Goal: Task Accomplishment & Management: Complete application form

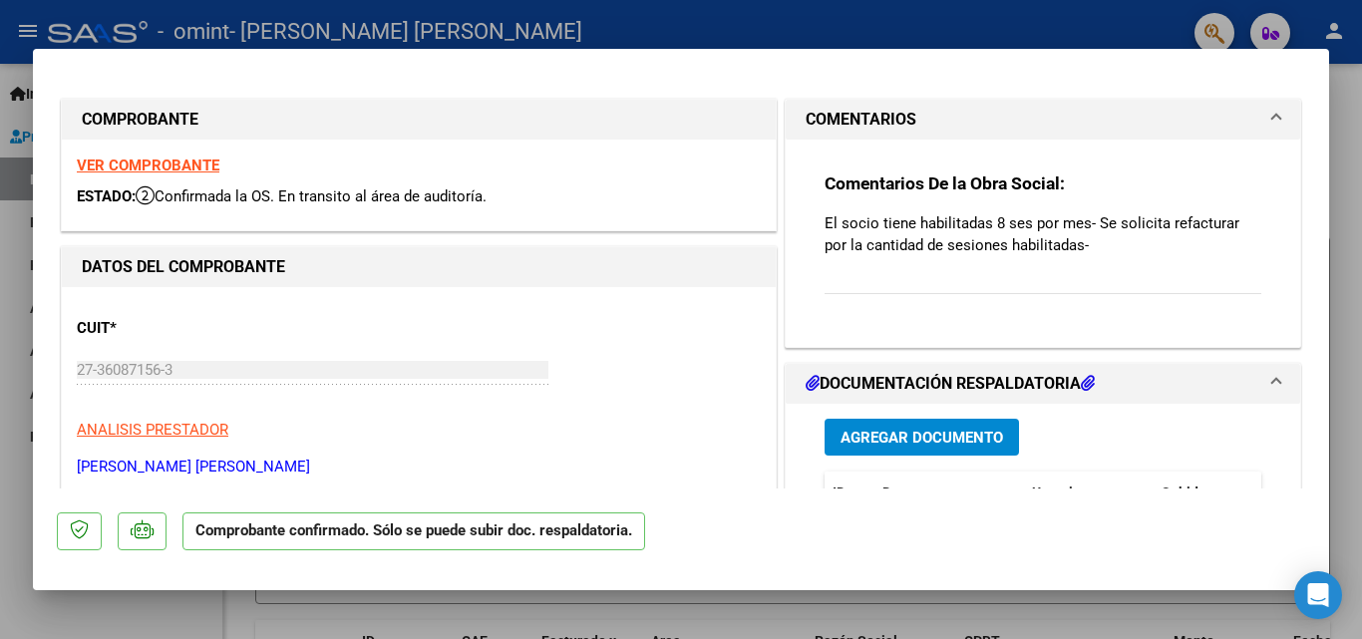
click at [628, 28] on div at bounding box center [681, 319] width 1362 height 639
type input "$ 0,00"
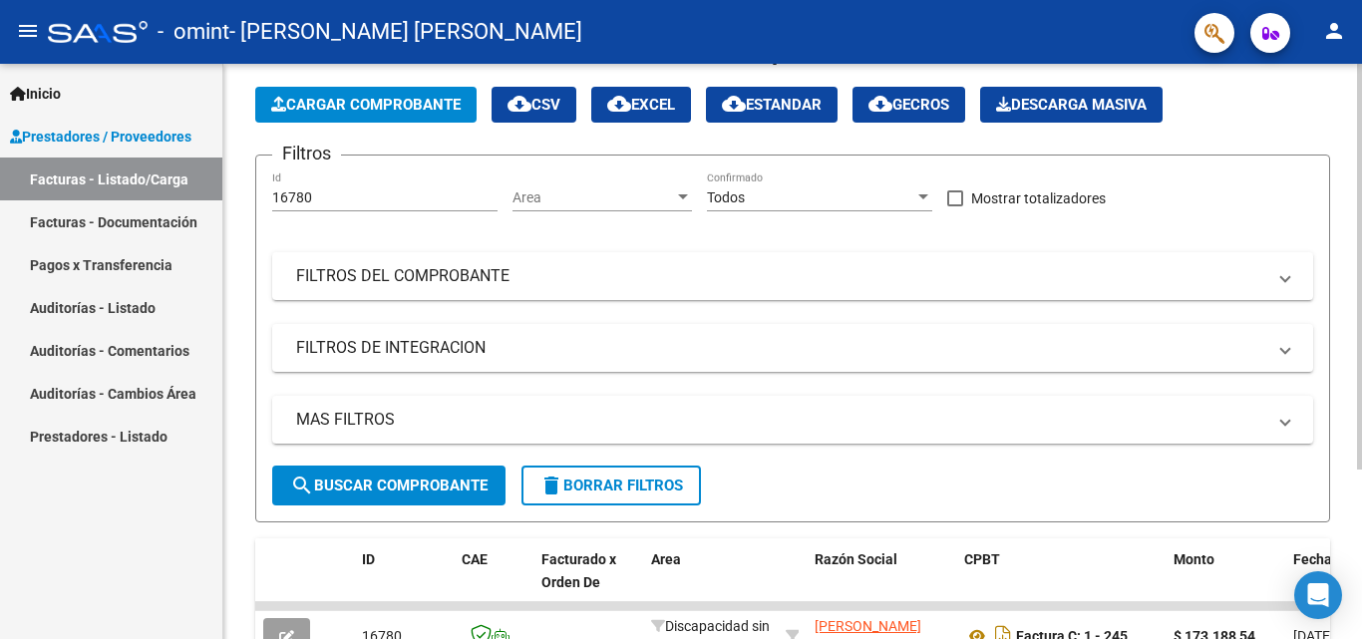
scroll to position [41, 0]
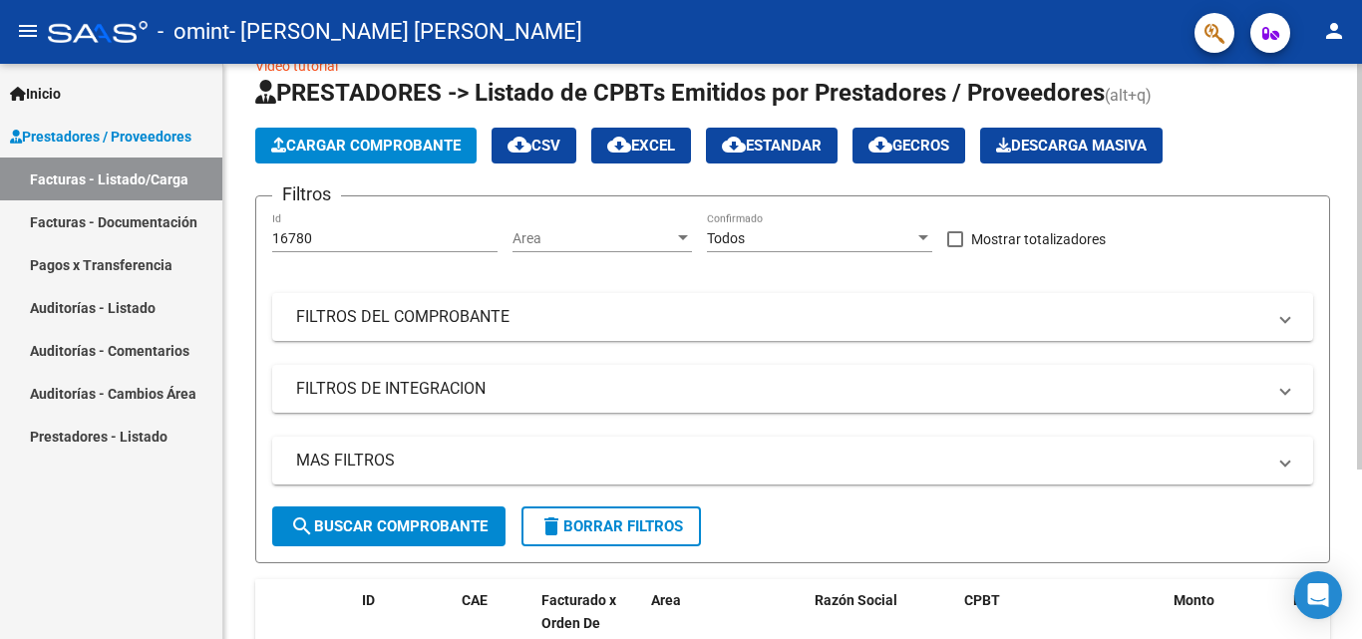
click at [359, 153] on span "Cargar Comprobante" at bounding box center [365, 146] width 189 height 18
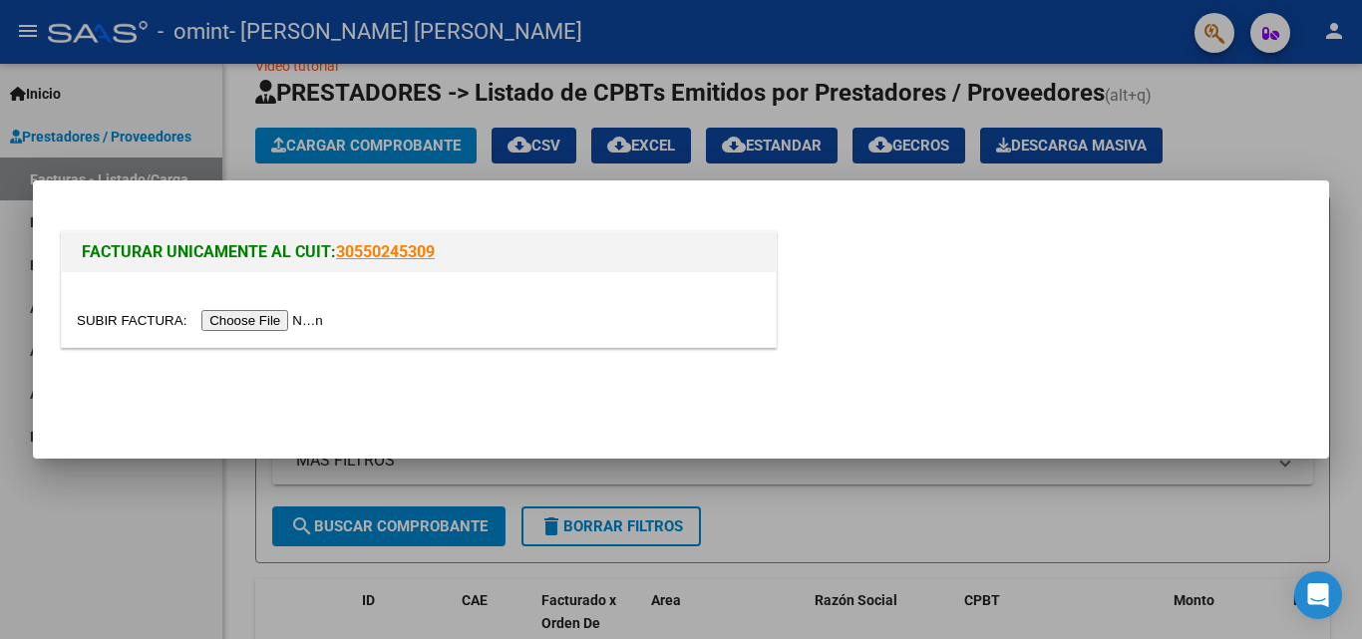
click at [300, 322] on input "file" at bounding box center [203, 320] width 252 height 21
click at [240, 321] on input "file" at bounding box center [203, 320] width 252 height 21
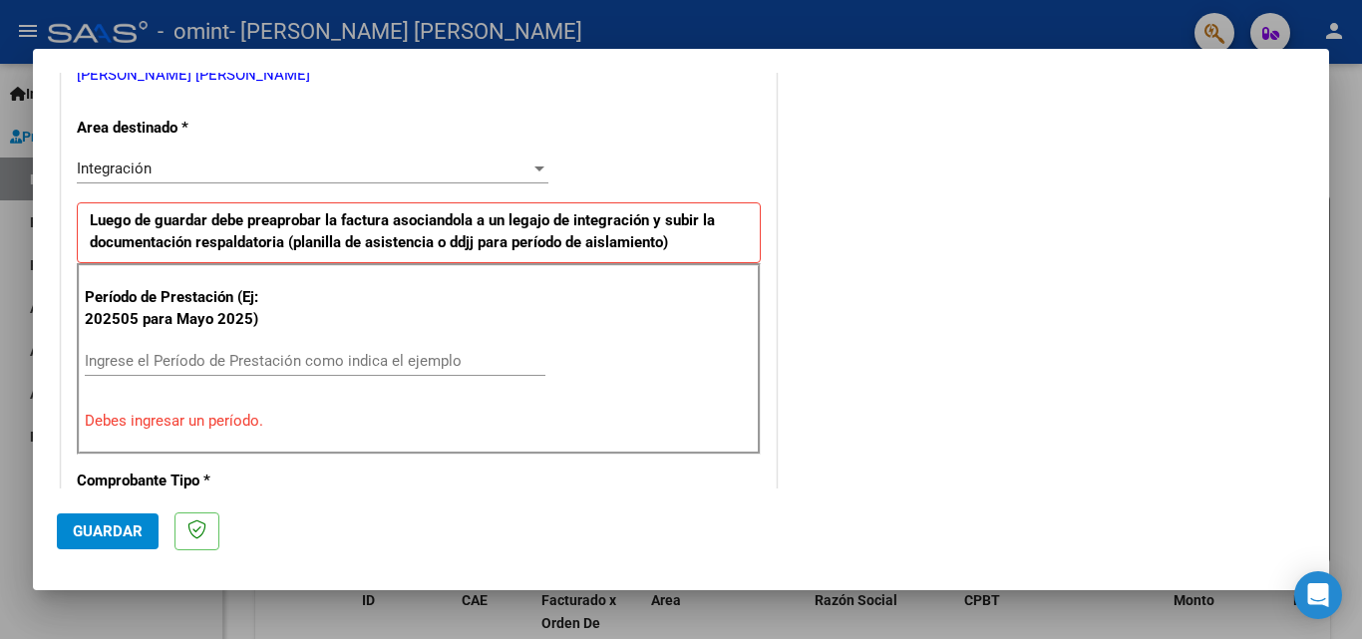
scroll to position [432, 0]
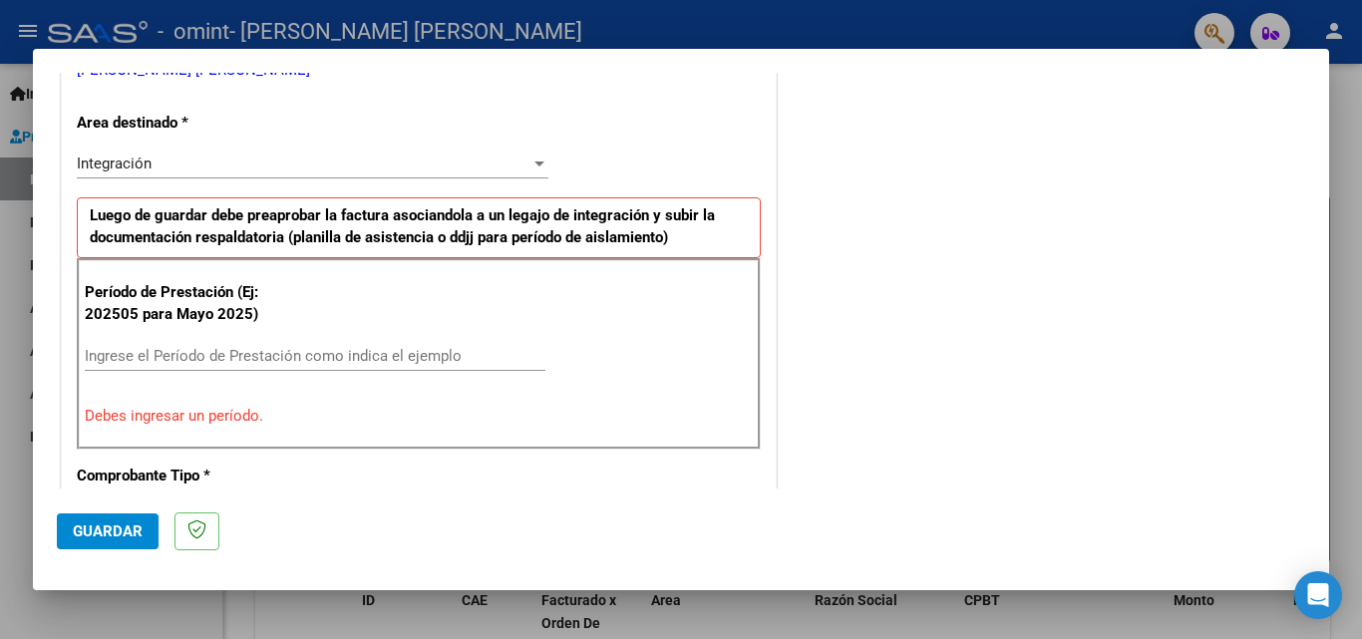
click at [534, 162] on div at bounding box center [539, 164] width 10 height 5
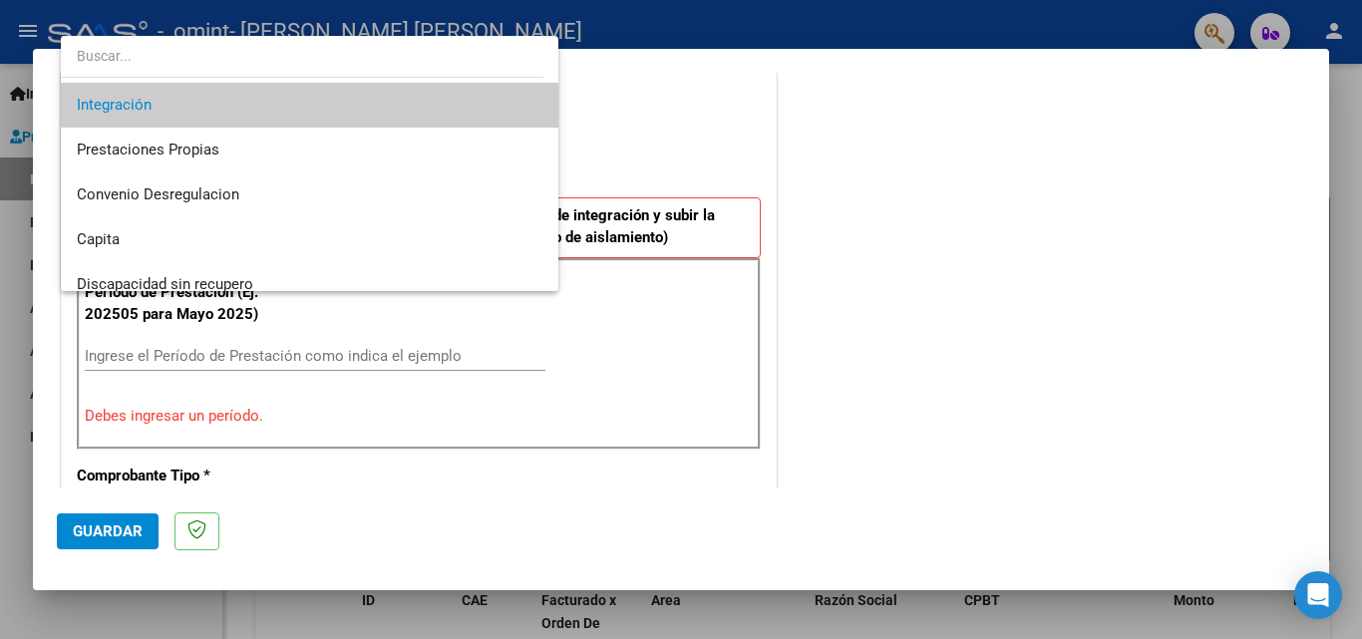
scroll to position [149, 0]
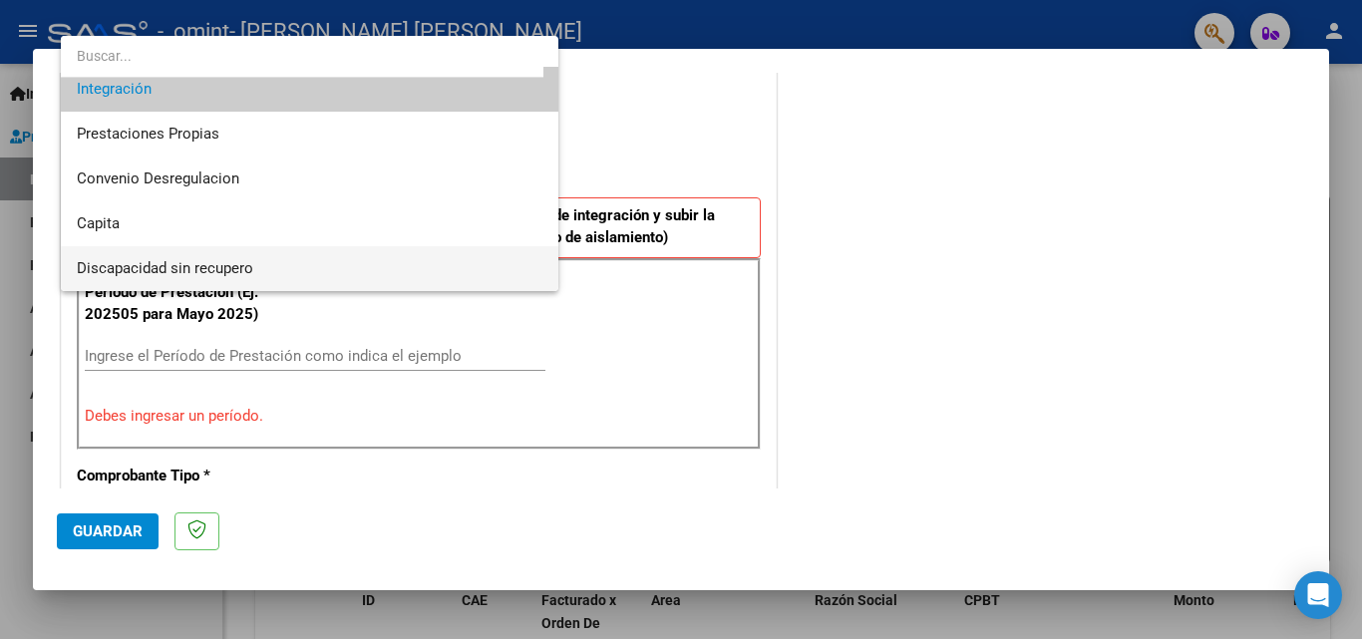
click at [242, 256] on span "Discapacidad sin recupero" at bounding box center [310, 268] width 466 height 45
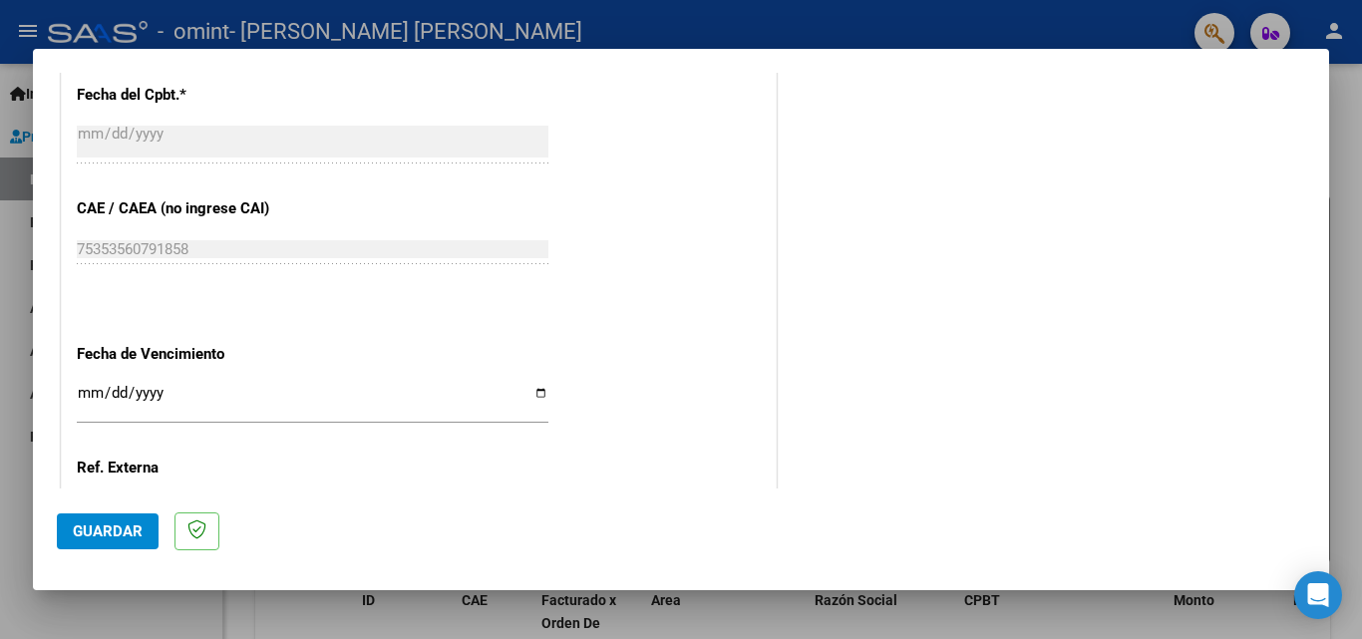
scroll to position [1130, 0]
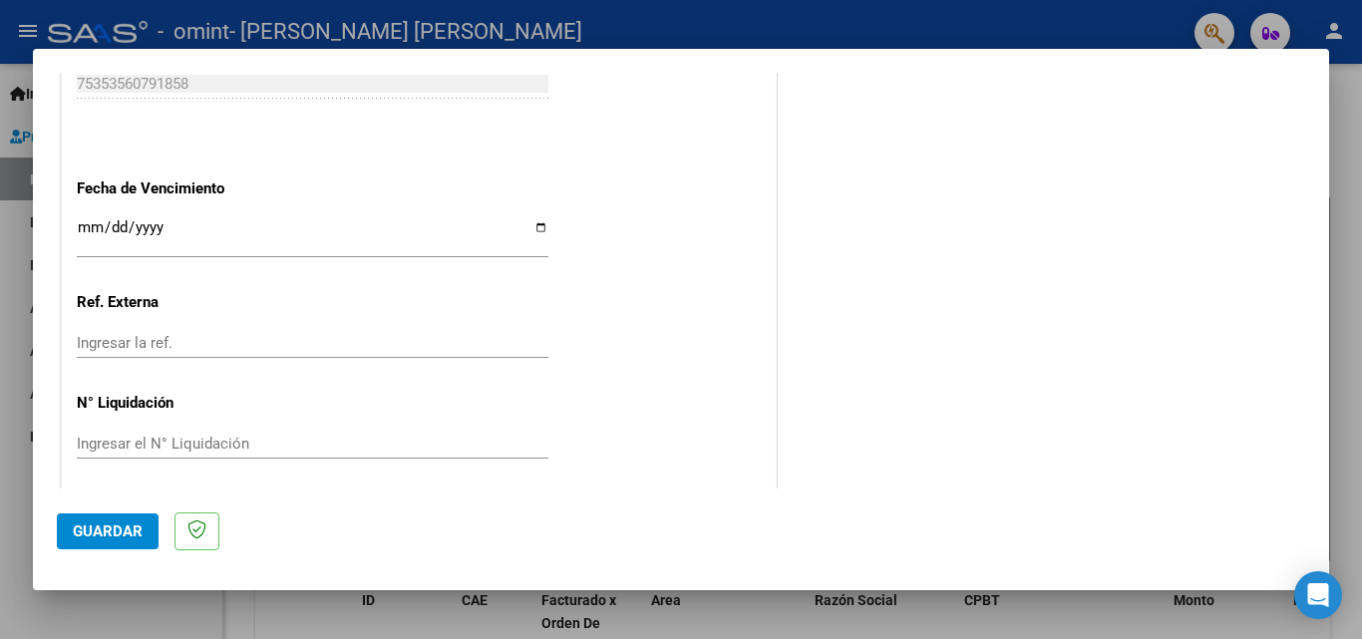
click at [80, 229] on input "Ingresar la fecha" at bounding box center [313, 235] width 472 height 32
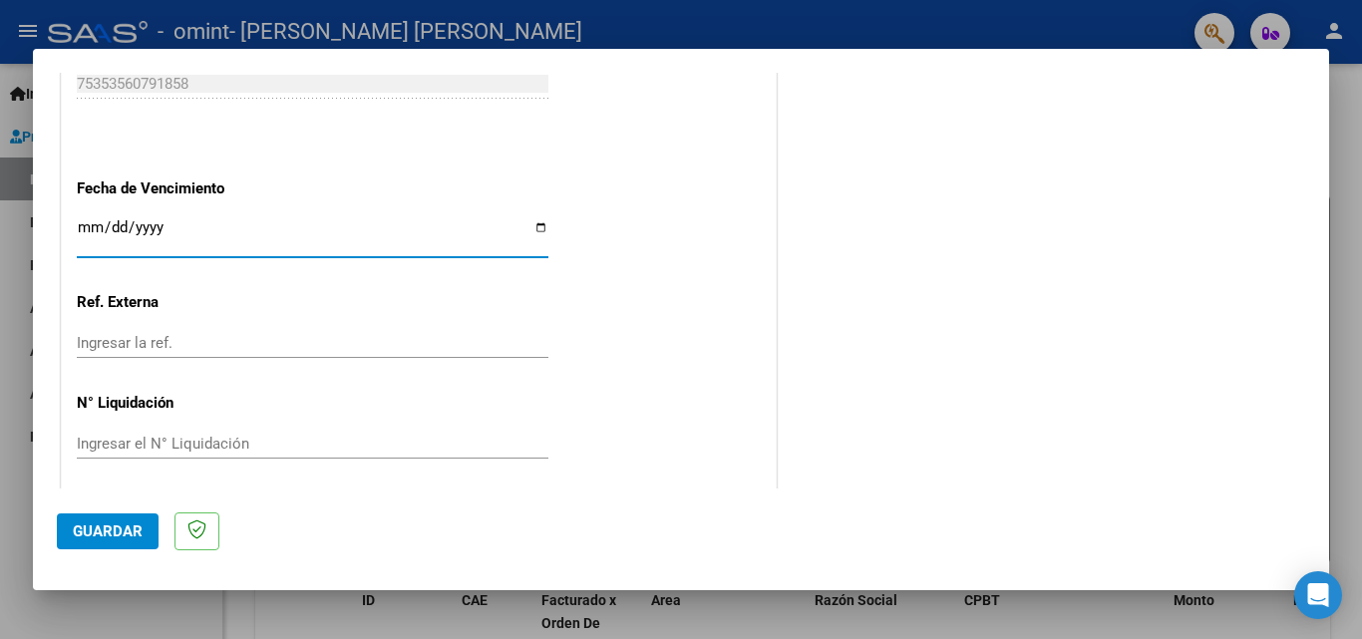
click at [536, 229] on input "Ingresar la fecha" at bounding box center [313, 235] width 472 height 32
type input "[DATE]"
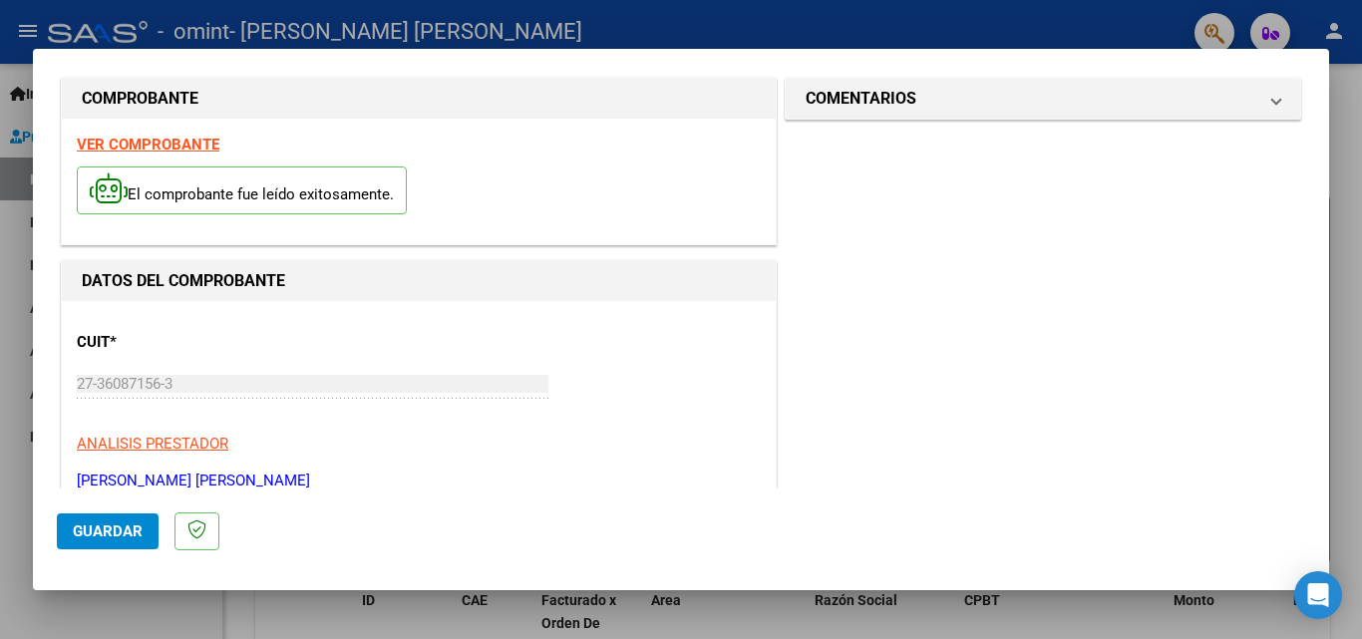
scroll to position [0, 0]
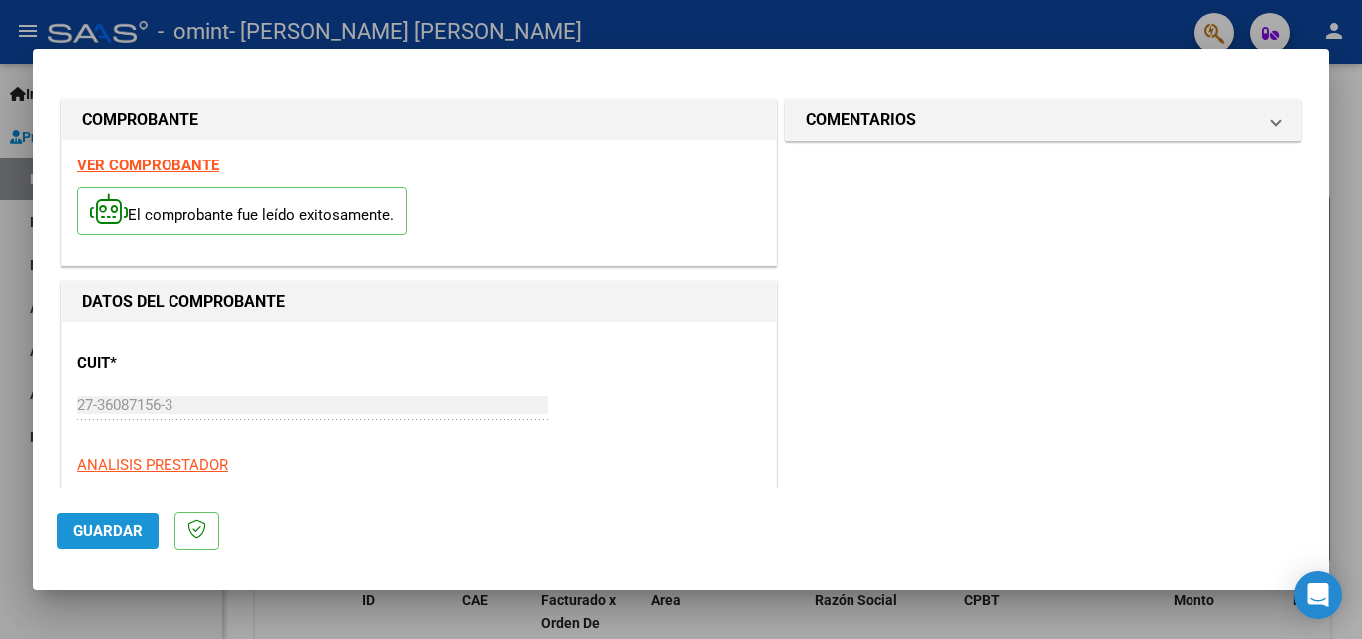
click at [85, 533] on span "Guardar" at bounding box center [108, 531] width 70 height 18
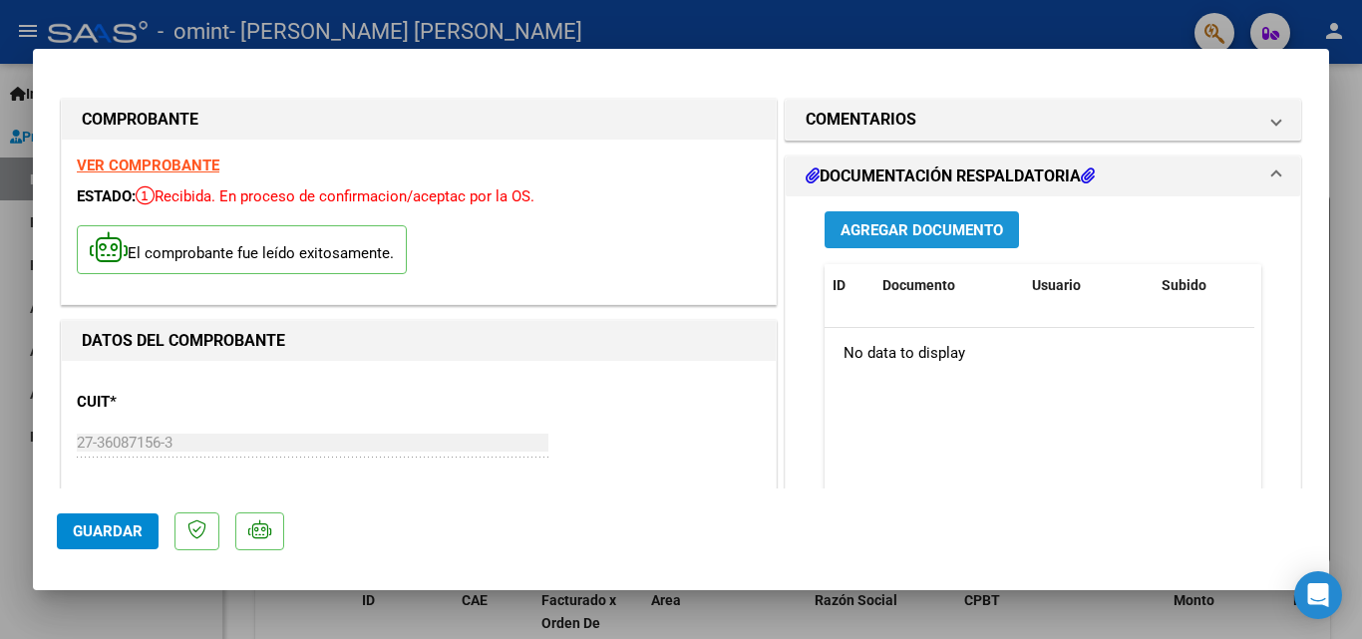
click at [877, 240] on button "Agregar Documento" at bounding box center [922, 229] width 194 height 37
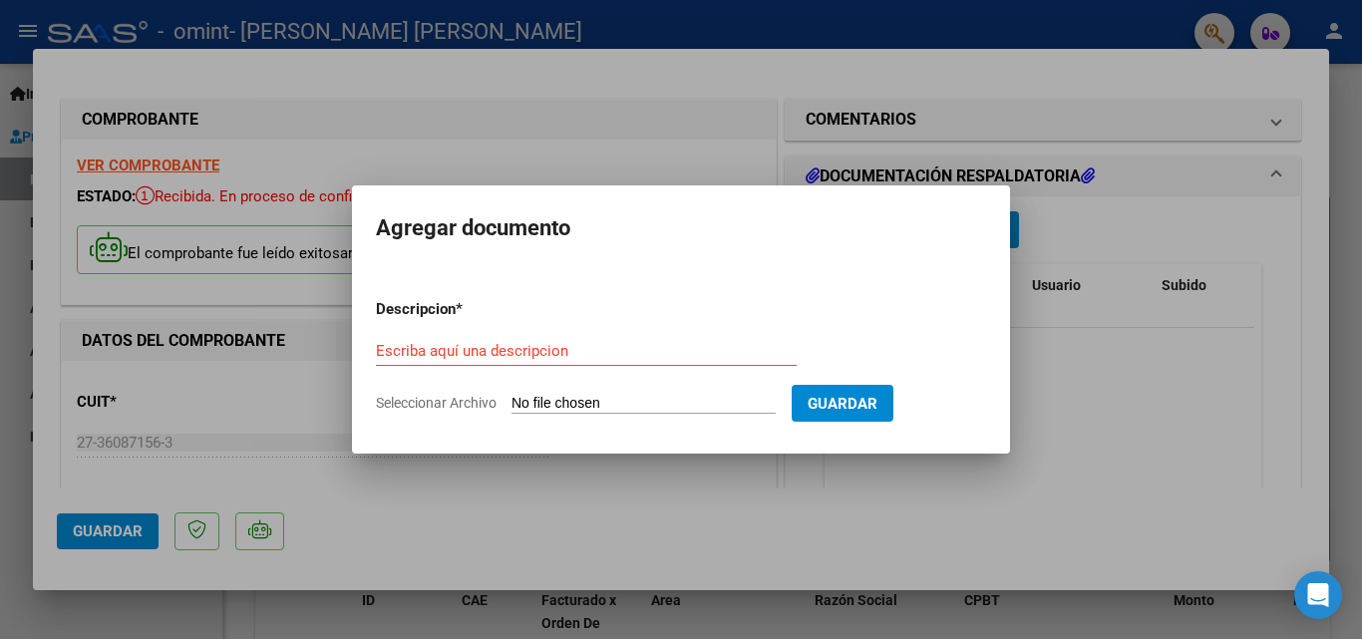
click at [1237, 236] on div at bounding box center [681, 319] width 1362 height 639
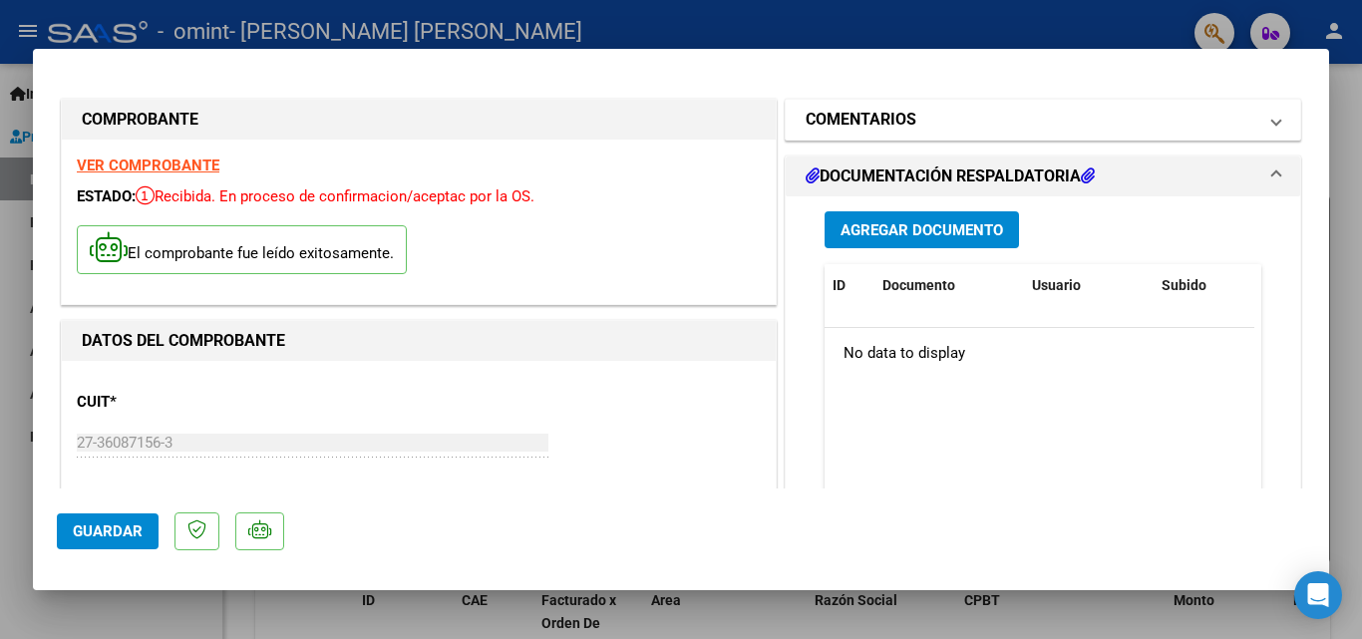
click at [1248, 121] on span "COMENTARIOS" at bounding box center [1039, 120] width 467 height 24
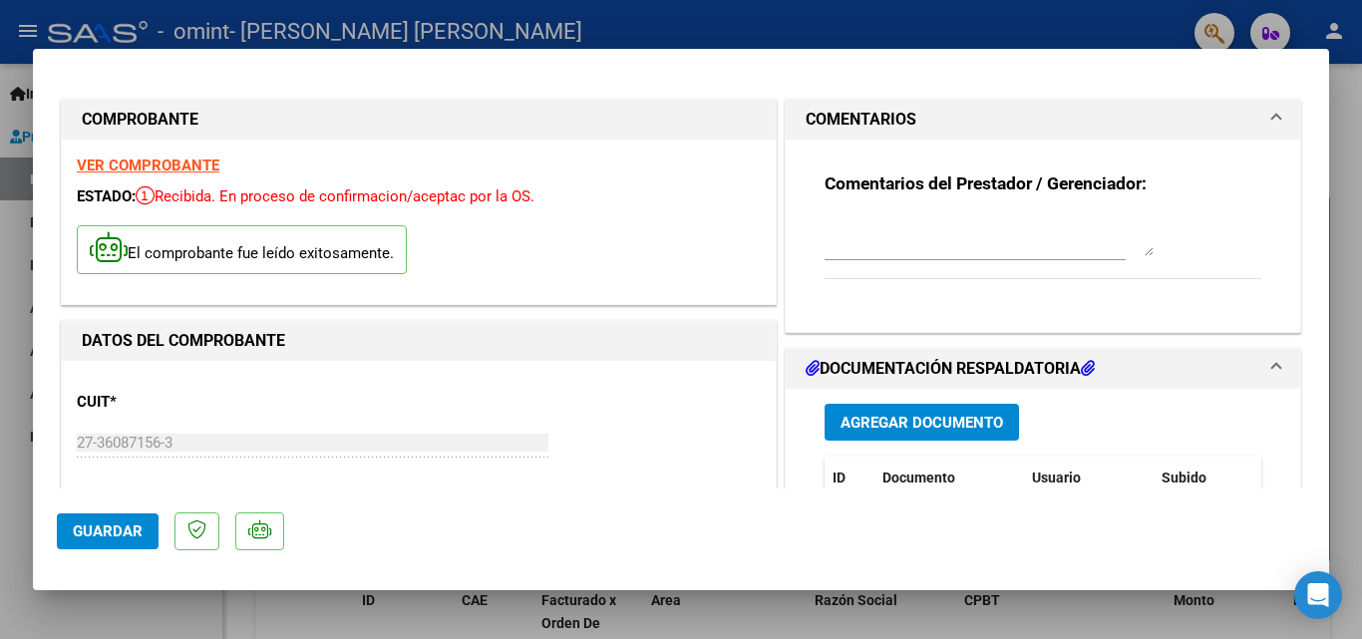
click at [873, 423] on span "Agregar Documento" at bounding box center [922, 423] width 163 height 18
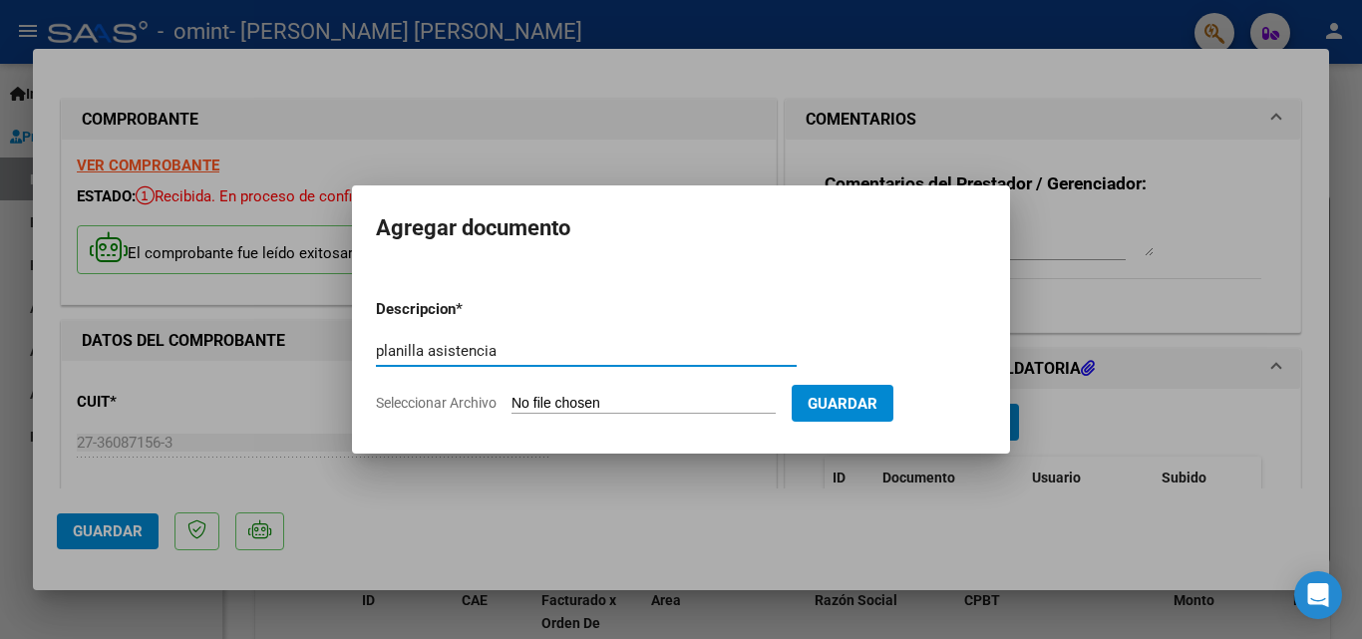
type input "planilla asistencia"
click at [584, 398] on input "Seleccionar Archivo" at bounding box center [644, 404] width 264 height 19
click at [560, 400] on input "Seleccionar Archivo" at bounding box center [644, 404] width 264 height 19
type input "C:\fakepath\20250908-1254.pdf"
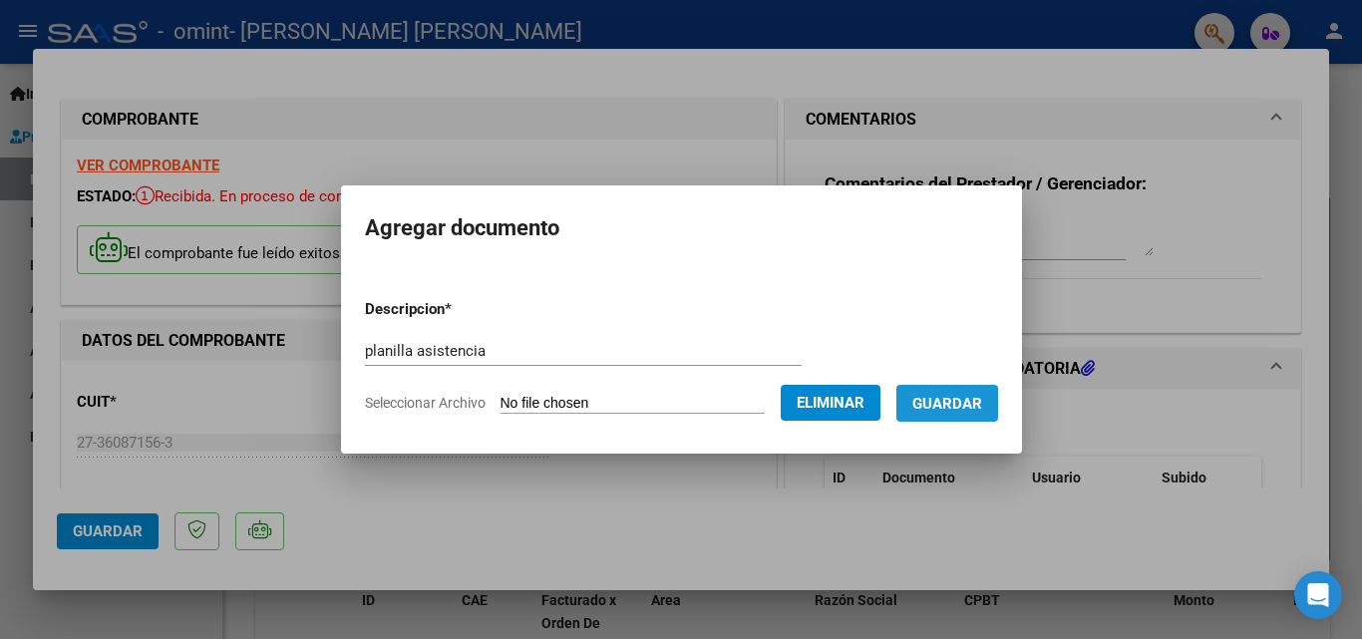
click at [976, 411] on span "Guardar" at bounding box center [947, 404] width 70 height 18
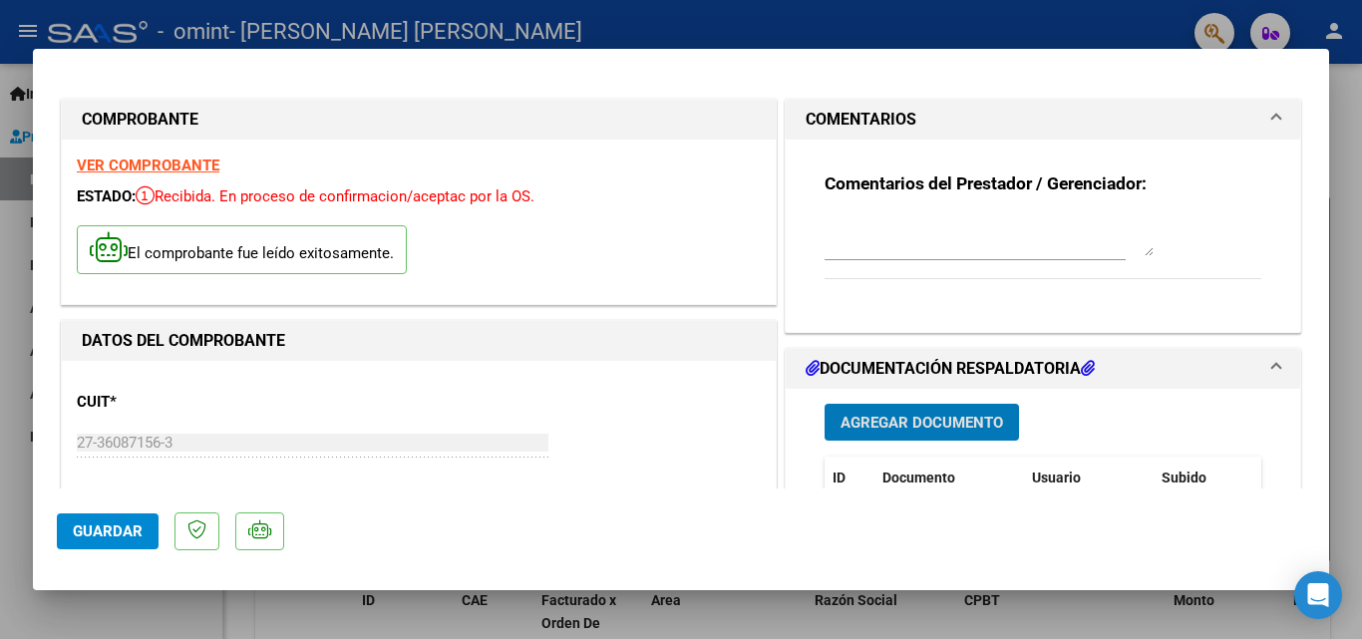
click at [119, 522] on span "Guardar" at bounding box center [108, 531] width 70 height 18
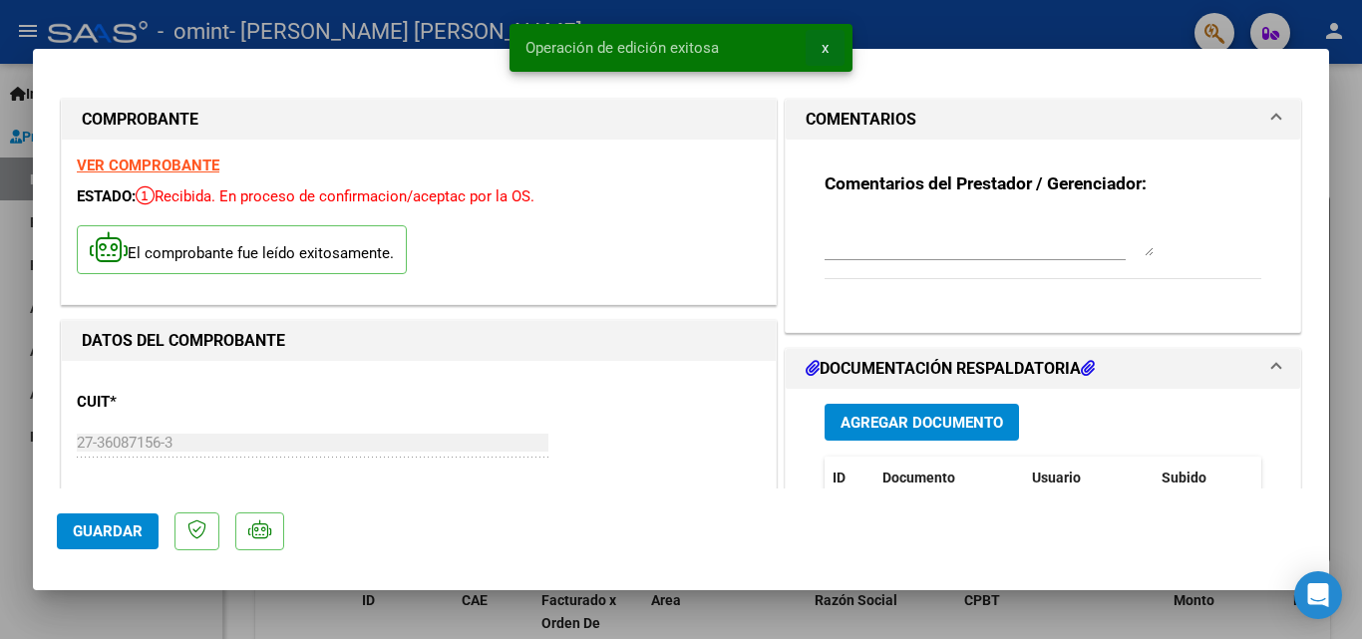
click at [825, 55] on span "x" at bounding box center [825, 48] width 7 height 18
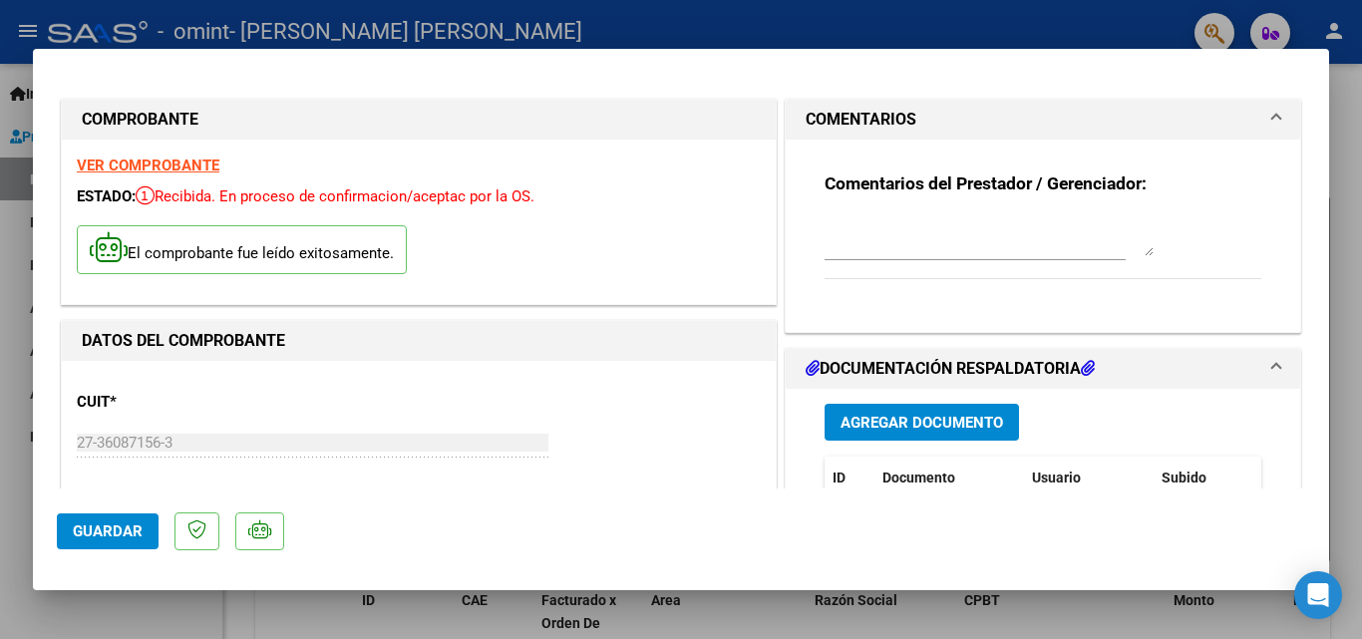
click at [762, 35] on div at bounding box center [681, 319] width 1362 height 639
type input "$ 0,00"
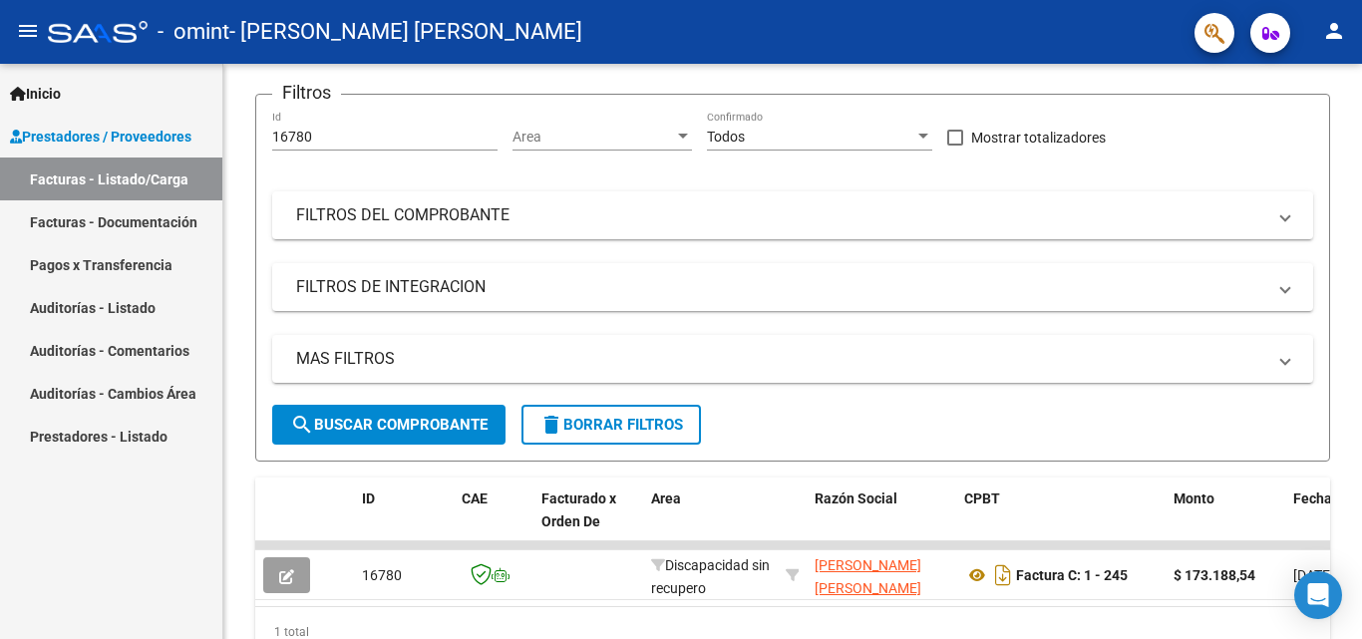
scroll to position [141, 0]
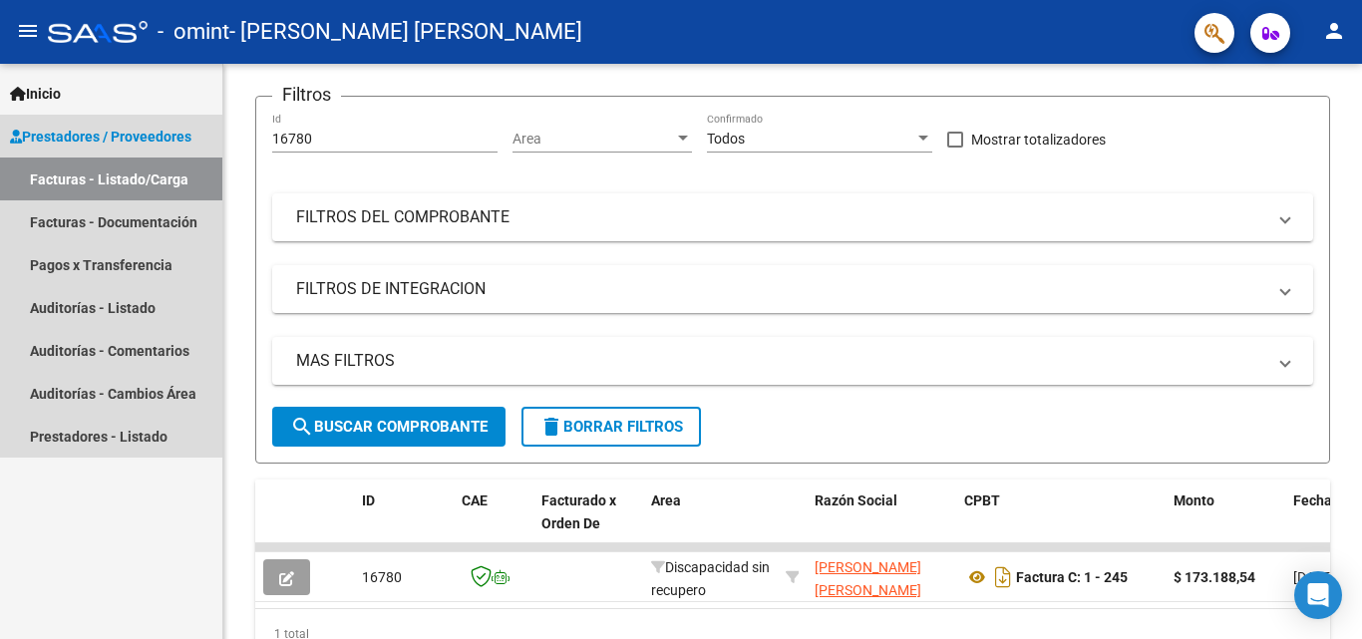
click at [128, 130] on span "Prestadores / Proveedores" at bounding box center [100, 137] width 181 height 22
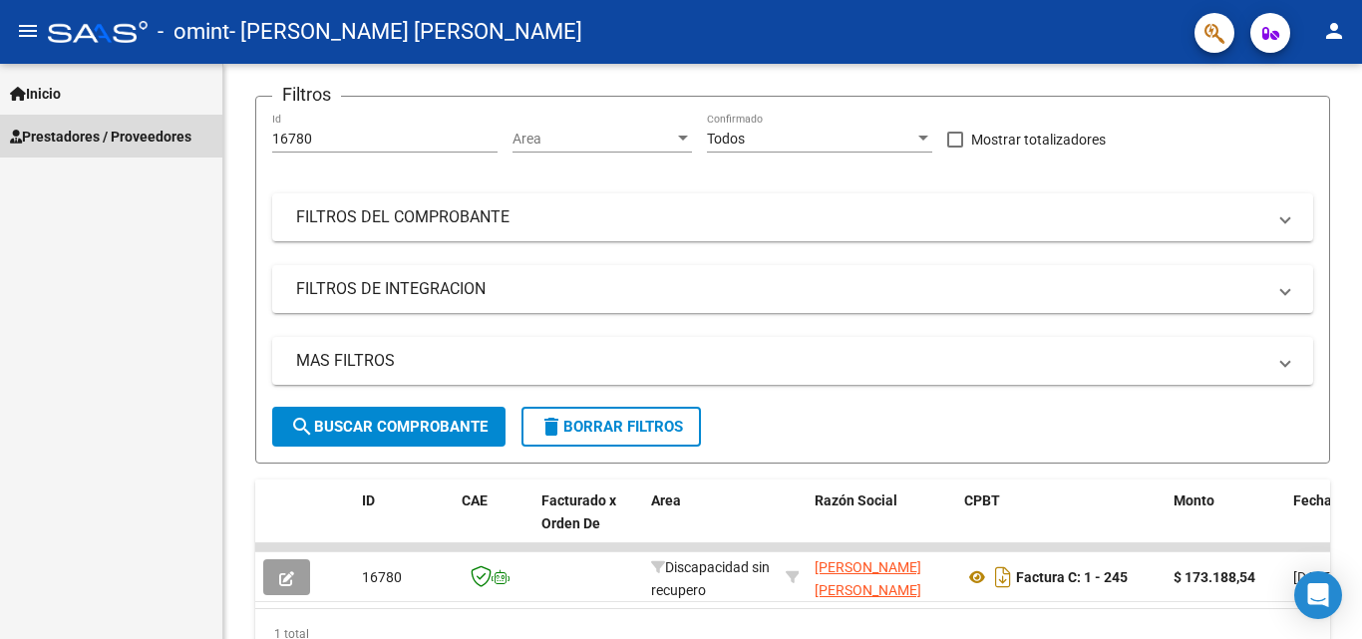
click at [131, 136] on span "Prestadores / Proveedores" at bounding box center [100, 137] width 181 height 22
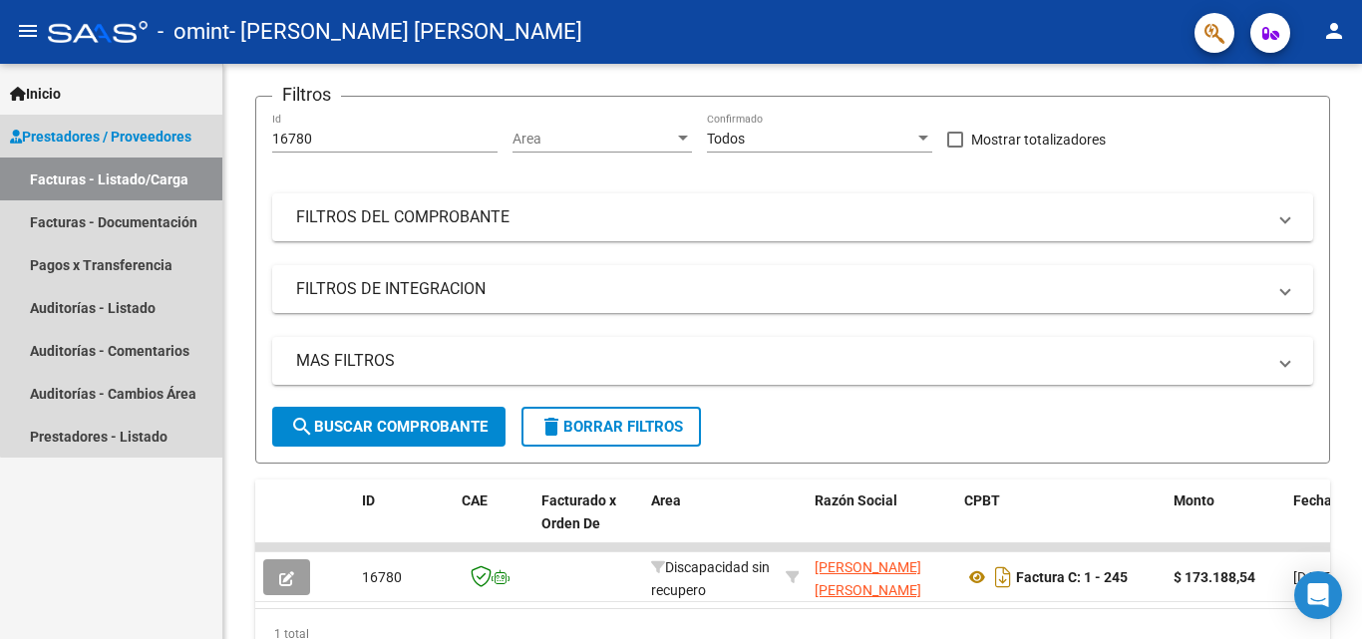
click at [142, 172] on link "Facturas - Listado/Carga" at bounding box center [111, 179] width 222 height 43
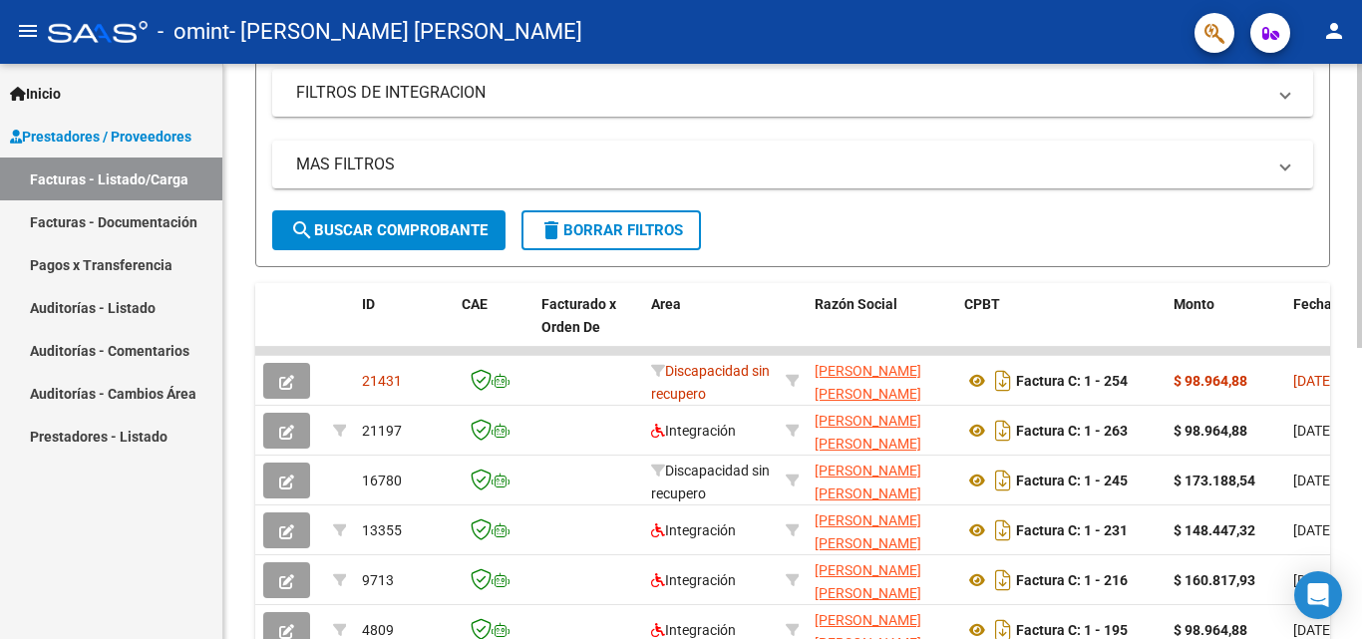
scroll to position [340, 0]
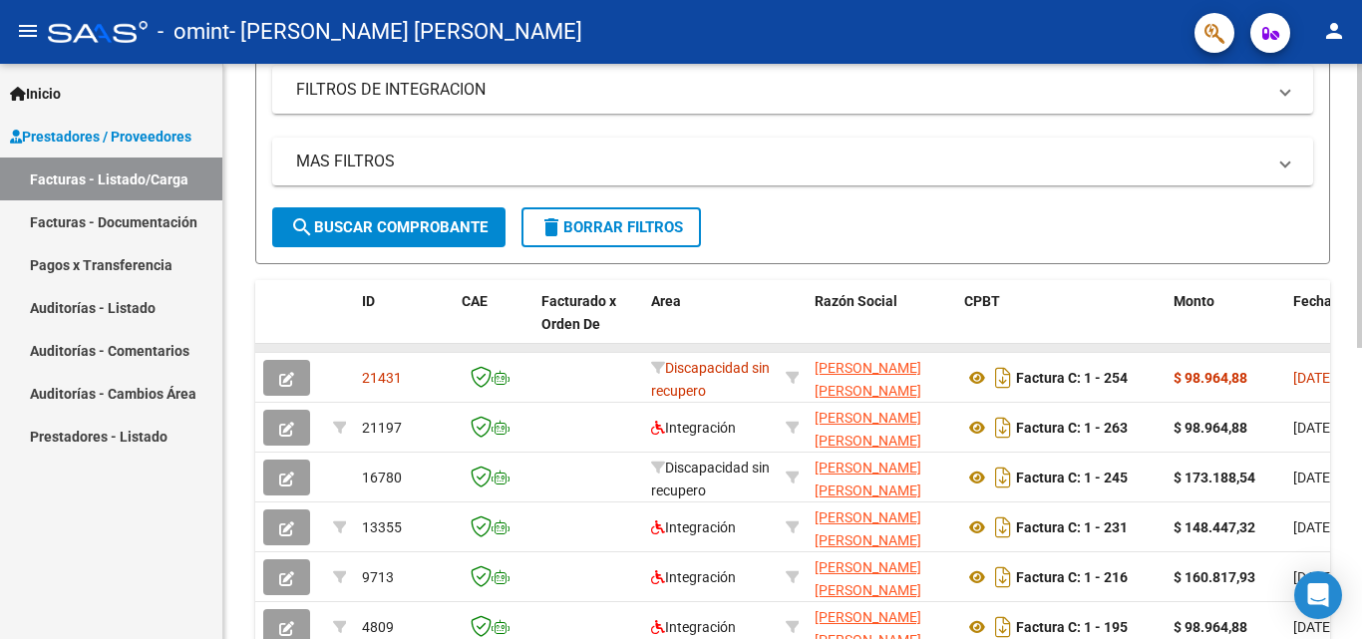
drag, startPoint x: 581, startPoint y: 346, endPoint x: 636, endPoint y: 344, distance: 54.9
click at [636, 344] on datatable-body-cell at bounding box center [588, 348] width 110 height 8
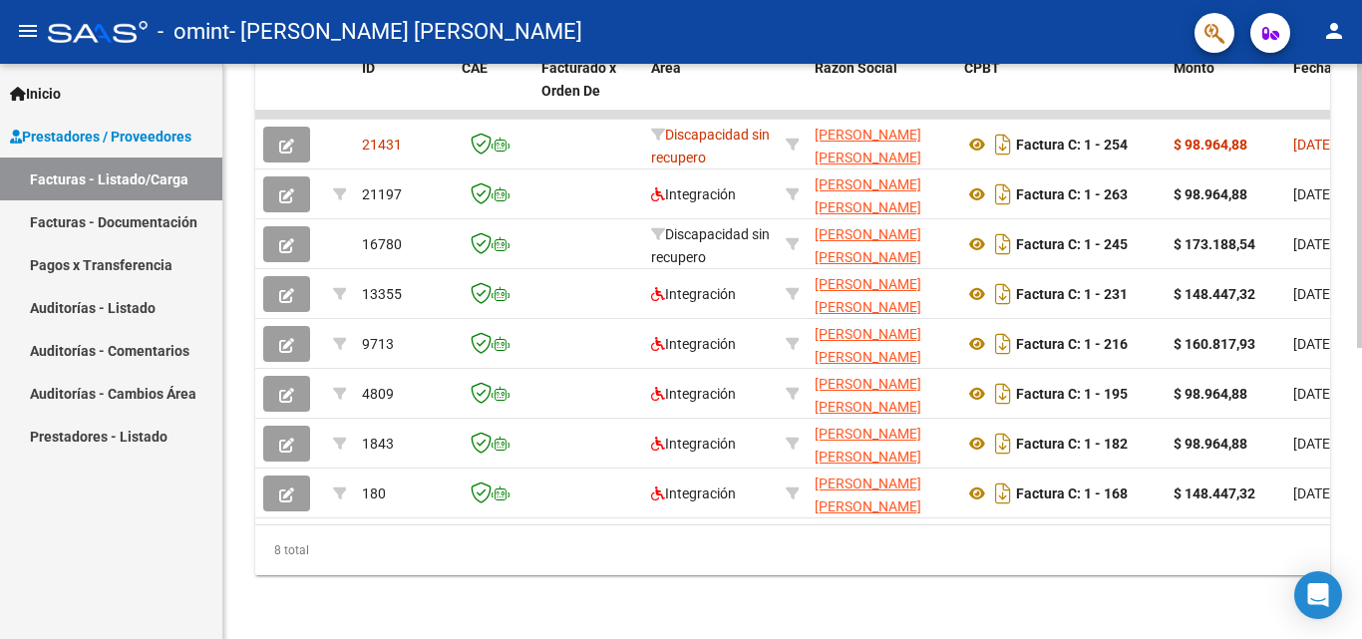
scroll to position [589, 0]
drag, startPoint x: 493, startPoint y: 509, endPoint x: 842, endPoint y: 532, distance: 349.8
click at [842, 532] on div "ID CAE Facturado x Orden De Area Razón Social CPBT Monto Fecha Cpbt Días desde …" at bounding box center [792, 311] width 1075 height 528
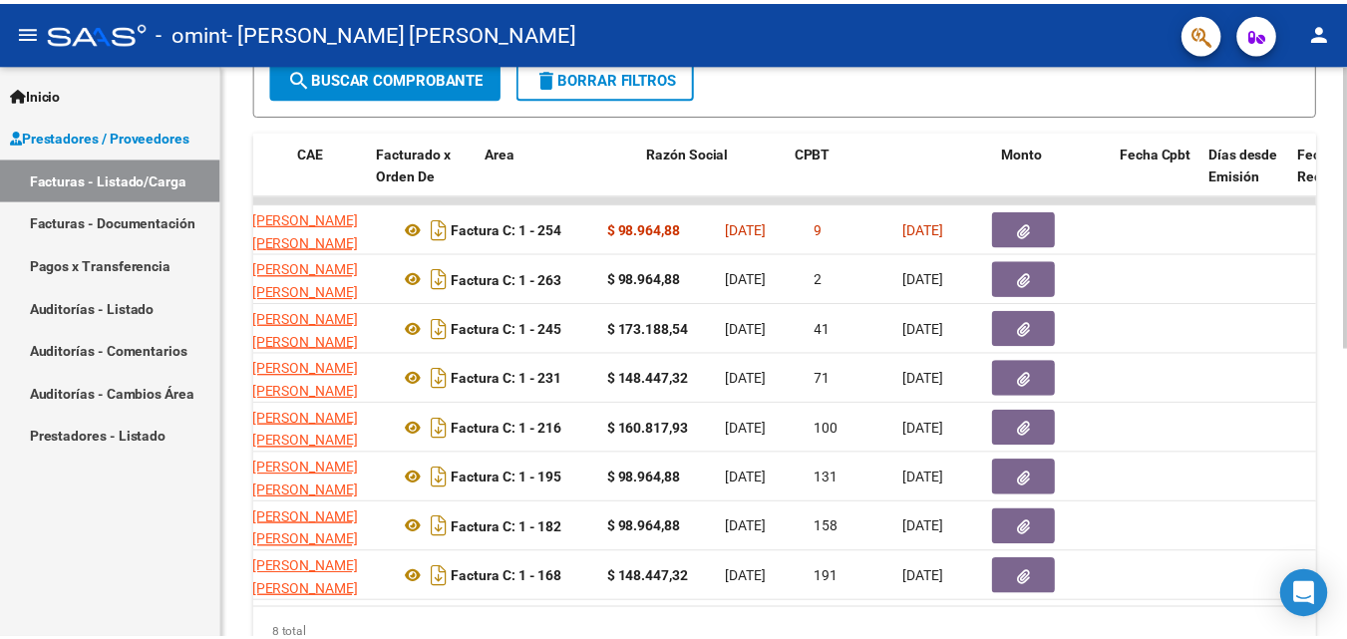
scroll to position [0, 0]
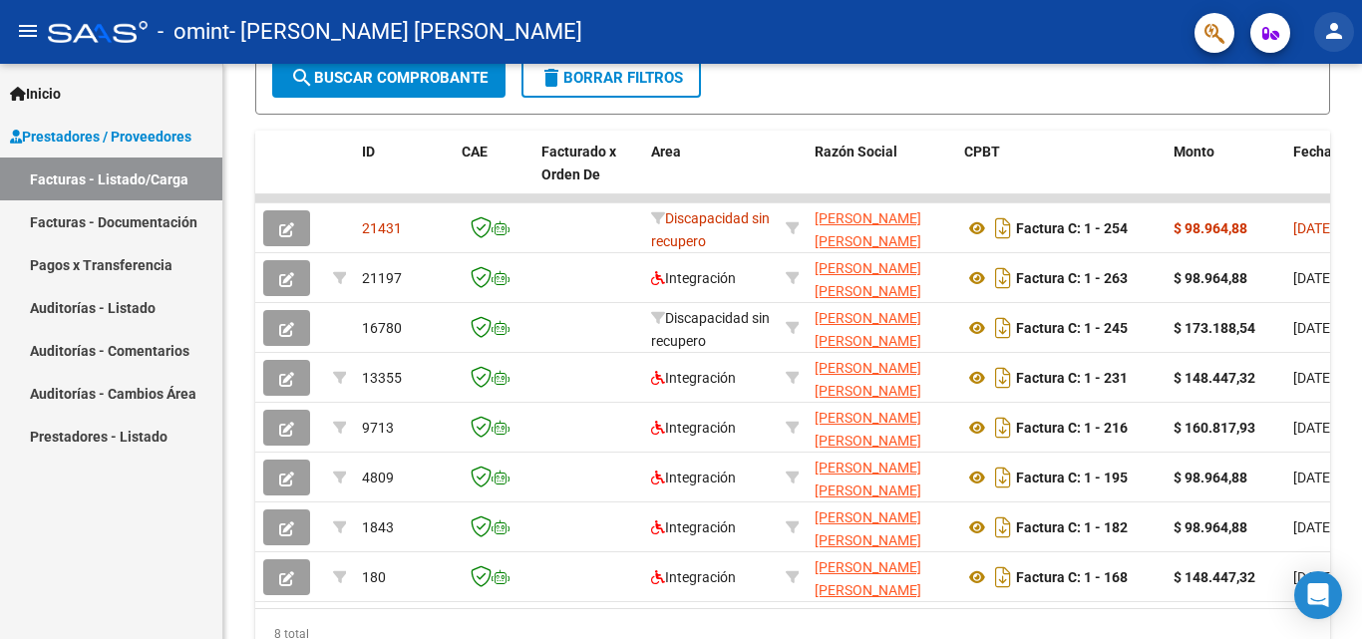
click at [1333, 44] on button "person" at bounding box center [1334, 32] width 40 height 40
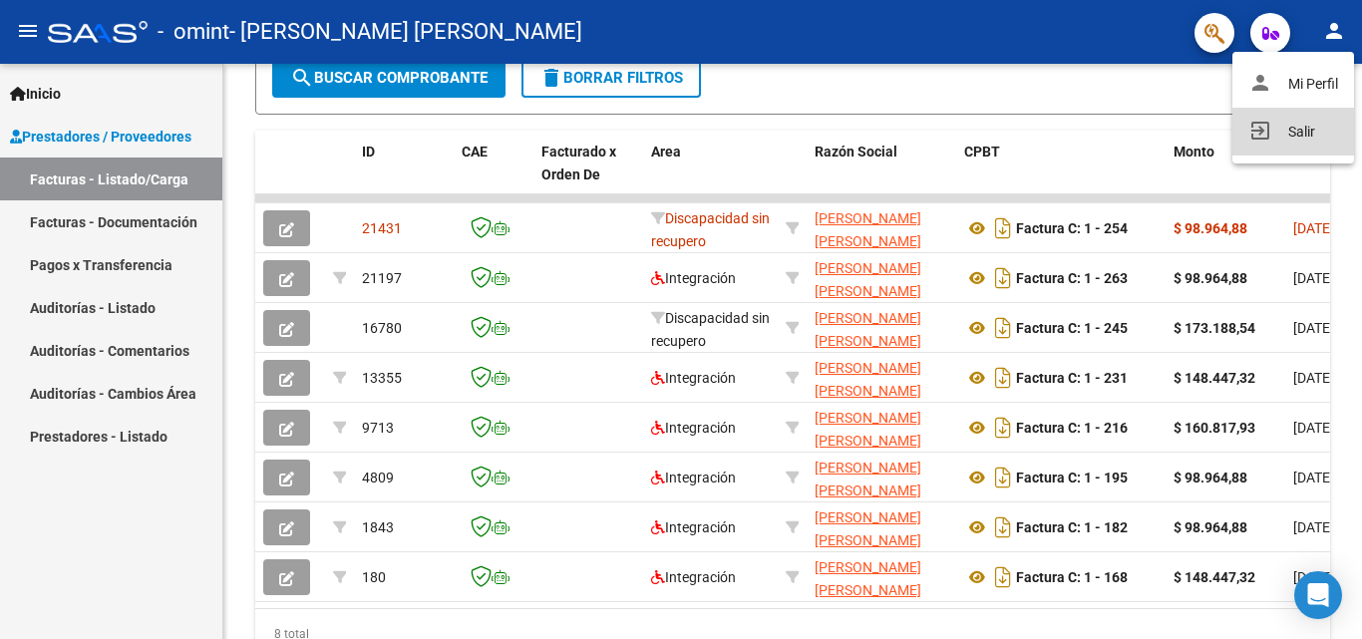
click at [1303, 134] on button "exit_to_app Salir" at bounding box center [1293, 132] width 122 height 48
